Goal: Transaction & Acquisition: Book appointment/travel/reservation

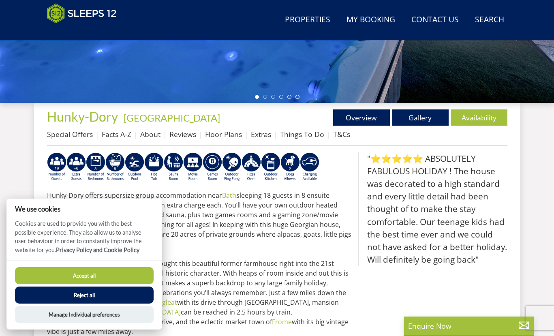
scroll to position [291, 0]
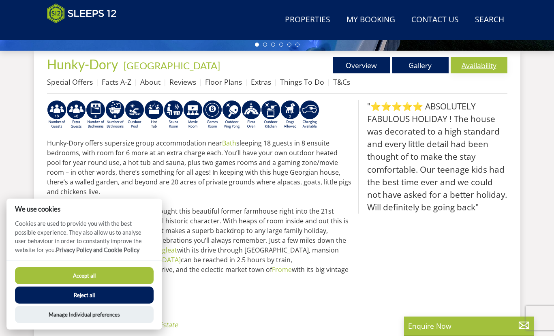
click at [474, 60] on link "Availability" at bounding box center [479, 65] width 57 height 16
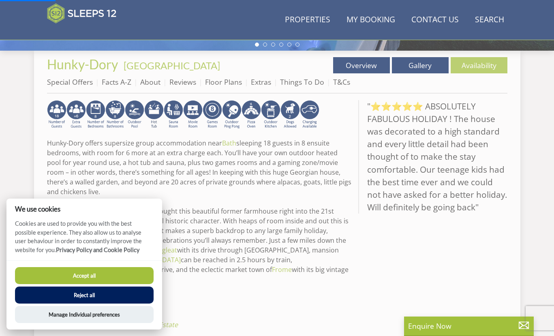
drag, startPoint x: 105, startPoint y: 266, endPoint x: 92, endPoint y: 277, distance: 17.0
click at [104, 267] on div "Accept all Reject all Manage Individual preferences" at bounding box center [84, 294] width 156 height 69
click at [92, 277] on button "Accept all" at bounding box center [84, 275] width 139 height 17
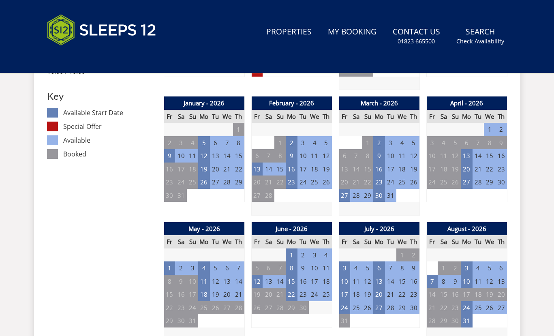
scroll to position [36, 0]
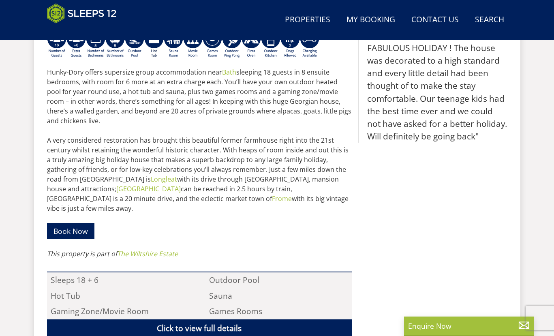
scroll to position [366, 0]
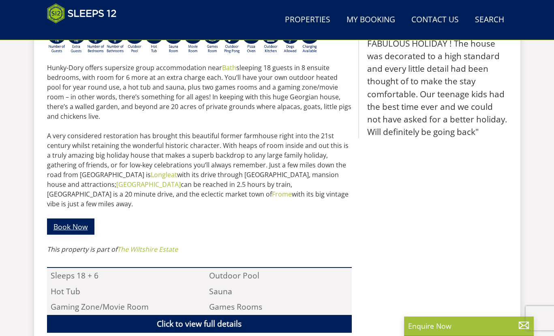
click at [77, 218] on link "Book Now" at bounding box center [70, 226] width 47 height 16
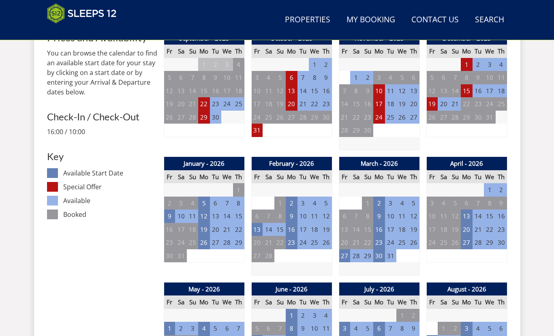
scroll to position [441, 0]
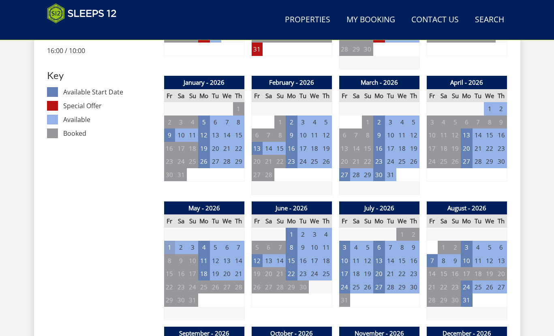
click at [166, 247] on td "1" at bounding box center [169, 247] width 11 height 13
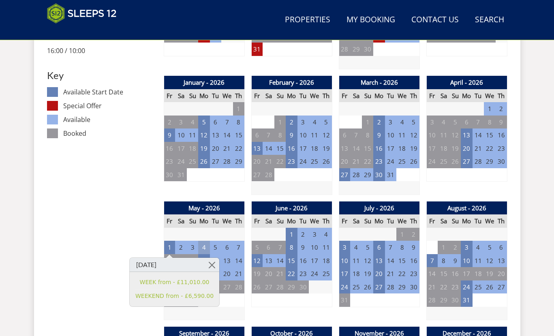
click at [199, 246] on td "4" at bounding box center [203, 247] width 11 height 13
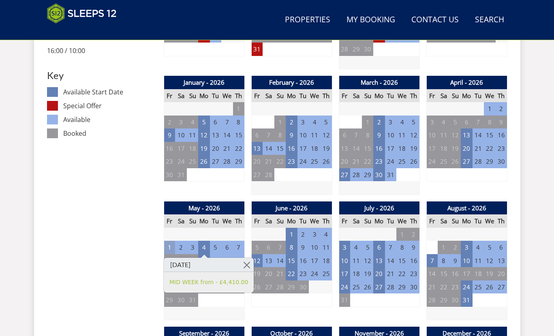
click at [168, 246] on td "1" at bounding box center [169, 247] width 11 height 13
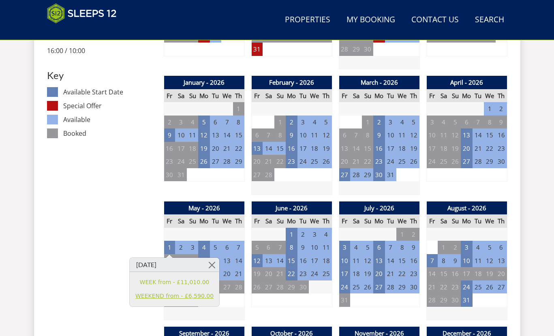
click at [153, 296] on link "WEEKEND from - £6,590.00" at bounding box center [174, 296] width 78 height 9
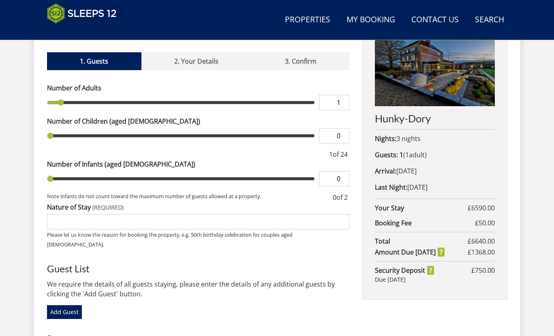
scroll to position [278, 0]
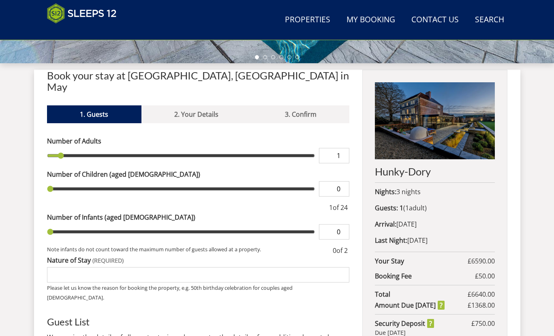
type input "2"
type input "3"
type input "7"
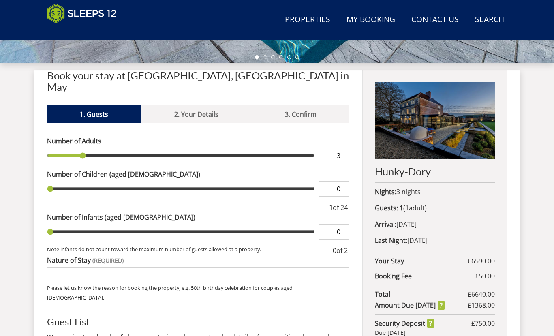
type input "7"
type input "10"
type input "12"
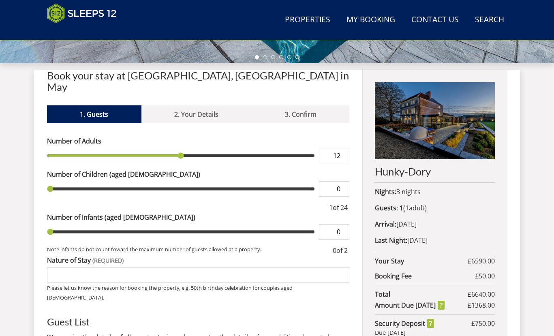
type input "15"
type input "17"
type input "18"
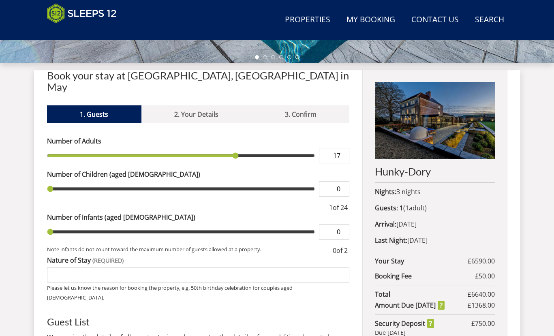
type input "18"
type input "19"
type input "20"
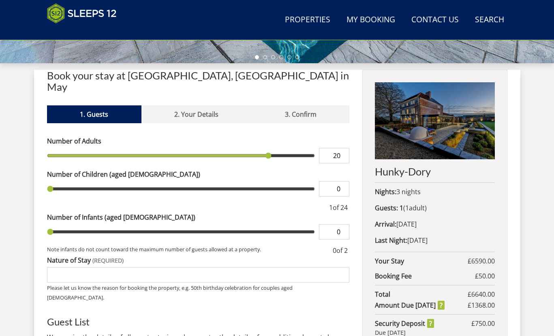
type input "21"
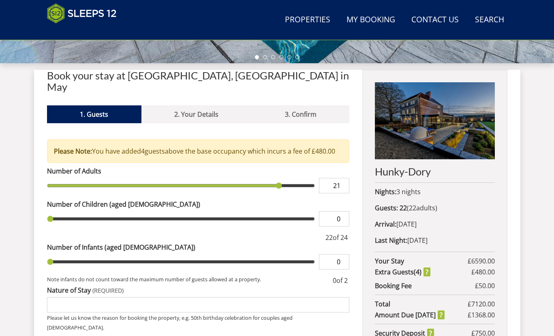
type input "22"
type input "23"
type input "24"
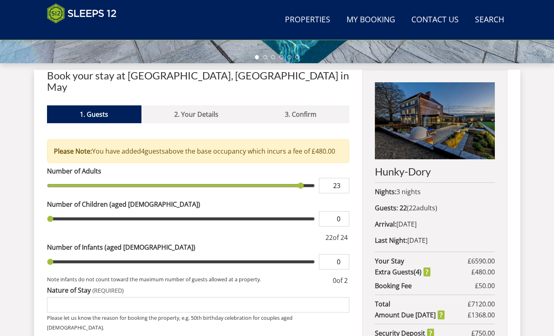
type input "24"
drag, startPoint x: 61, startPoint y: 144, endPoint x: 322, endPoint y: 175, distance: 263.3
type input "24"
click at [315, 178] on input "range" at bounding box center [181, 185] width 268 height 15
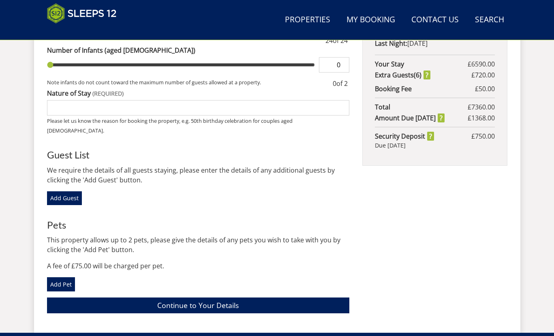
scroll to position [481, 0]
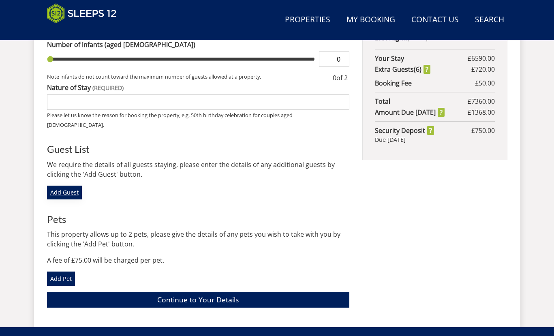
click at [69, 186] on link "Add Guest" at bounding box center [64, 193] width 35 height 14
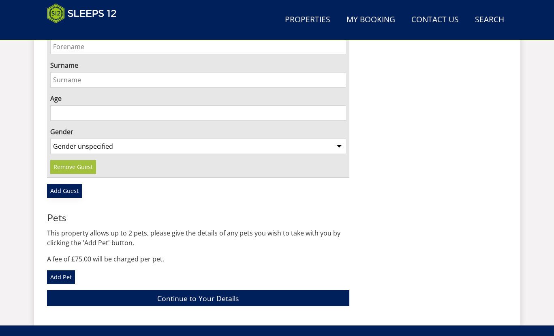
scroll to position [643, 0]
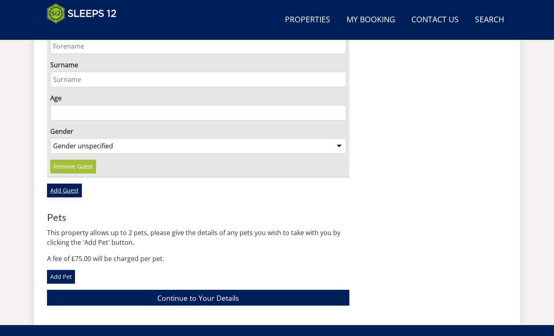
click at [66, 184] on link "Add Guest" at bounding box center [64, 191] width 35 height 14
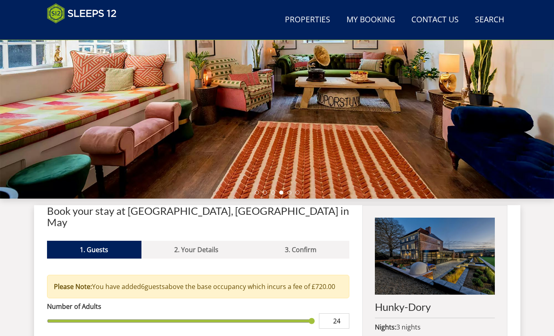
scroll to position [76, 0]
